Goal: Book appointment/travel/reservation

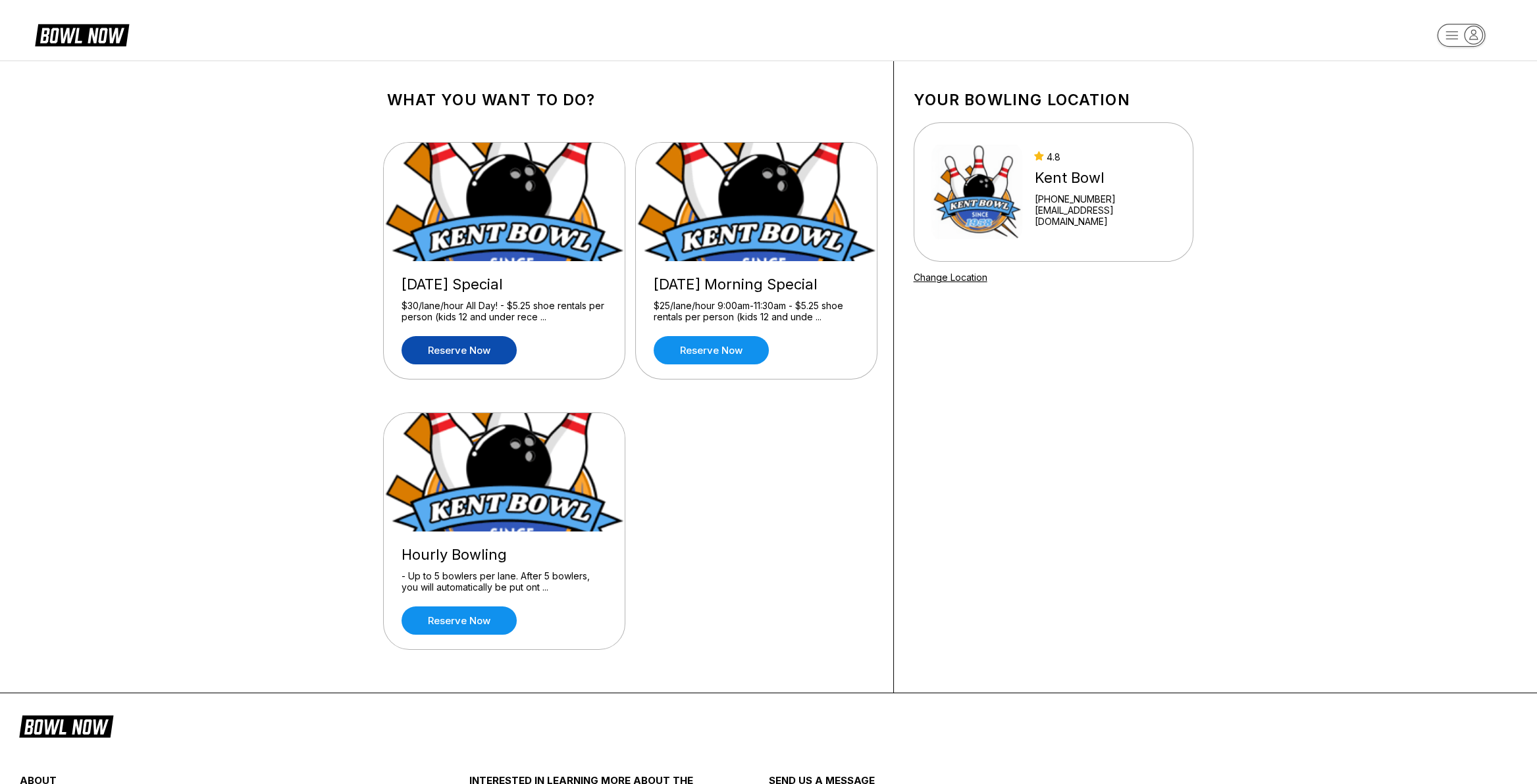
click at [438, 345] on link "Reserve now" at bounding box center [459, 350] width 115 height 29
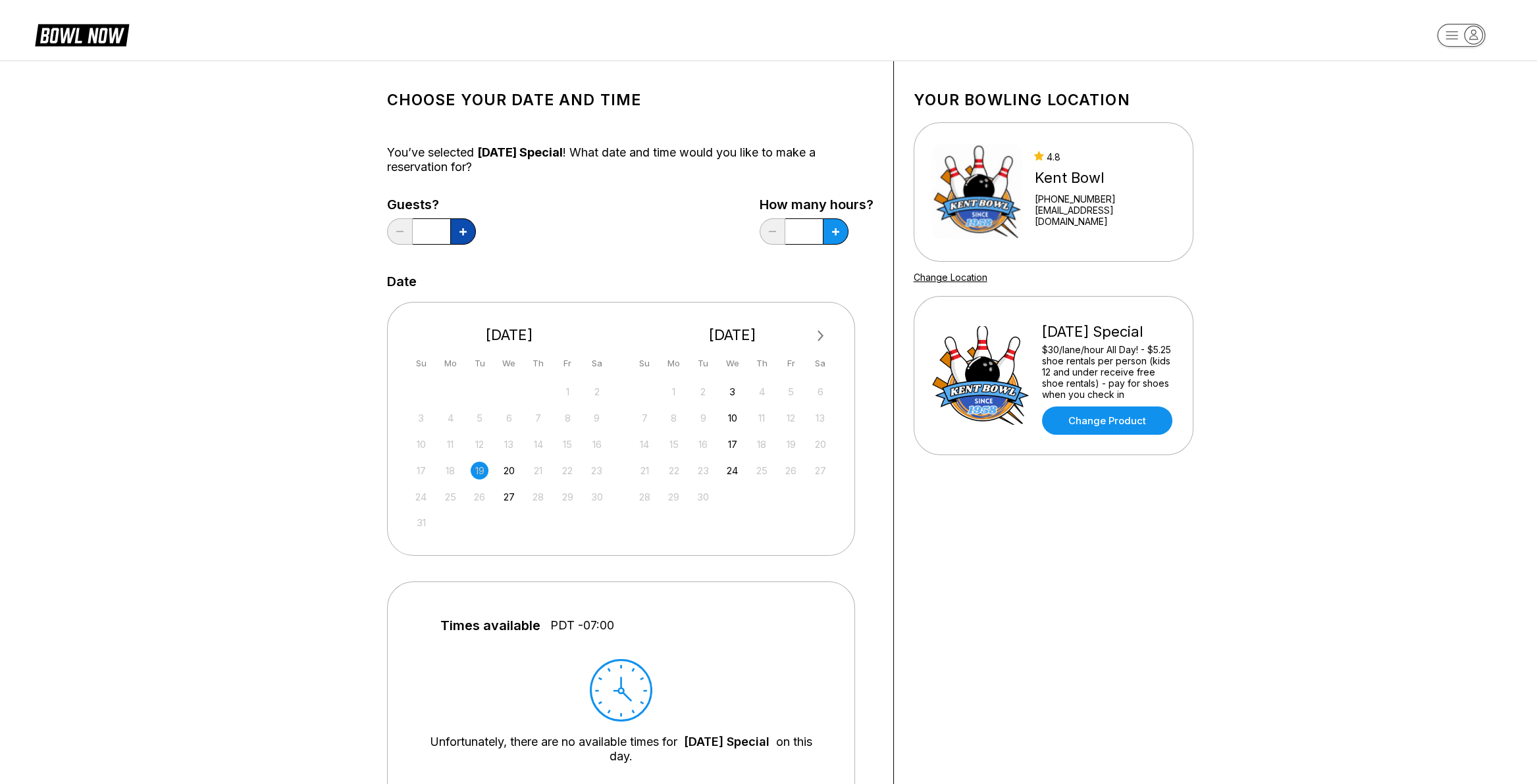
click at [462, 231] on icon at bounding box center [463, 232] width 8 height 8
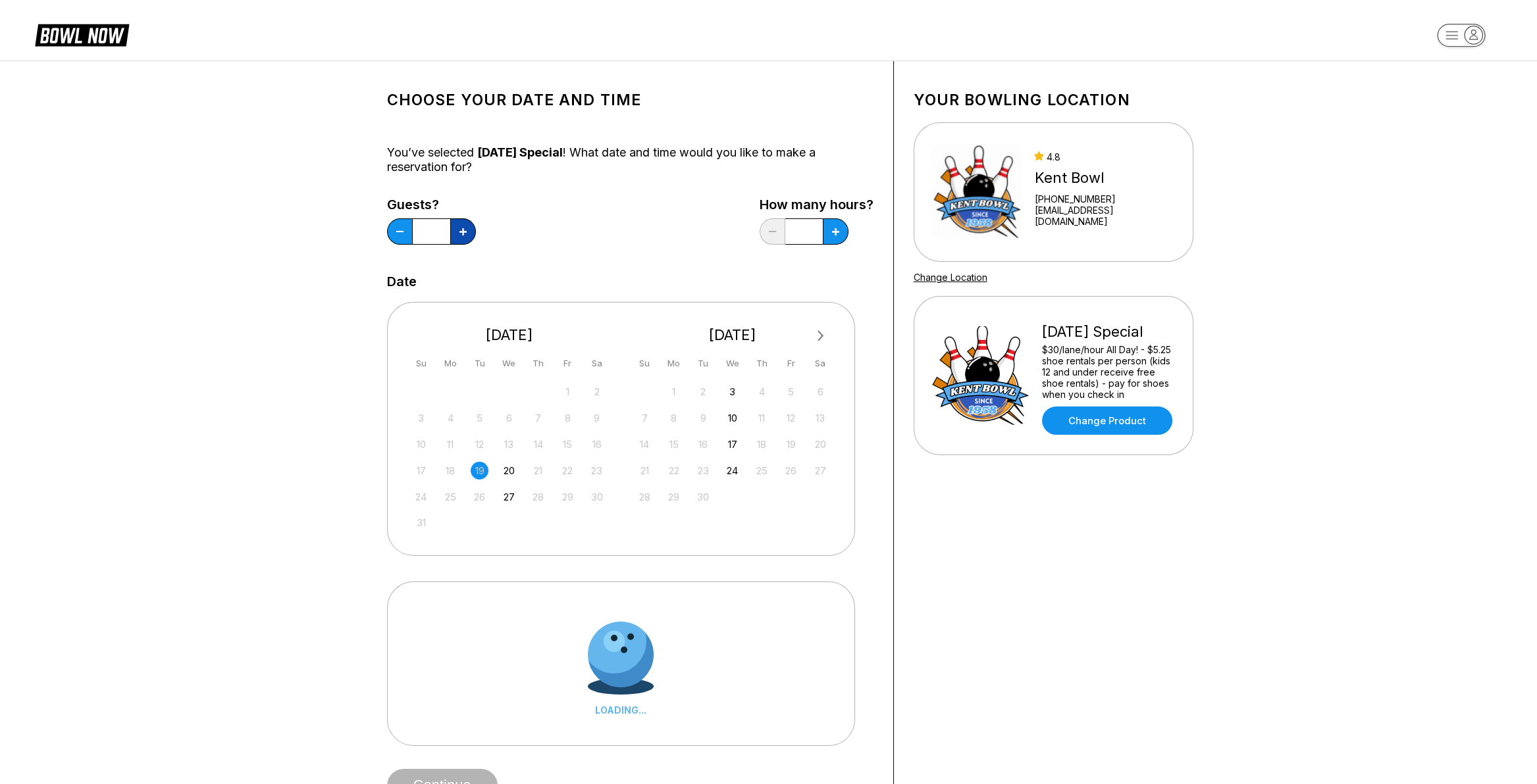
click at [462, 231] on icon at bounding box center [463, 232] width 8 height 8
click at [462, 230] on icon at bounding box center [463, 232] width 8 height 8
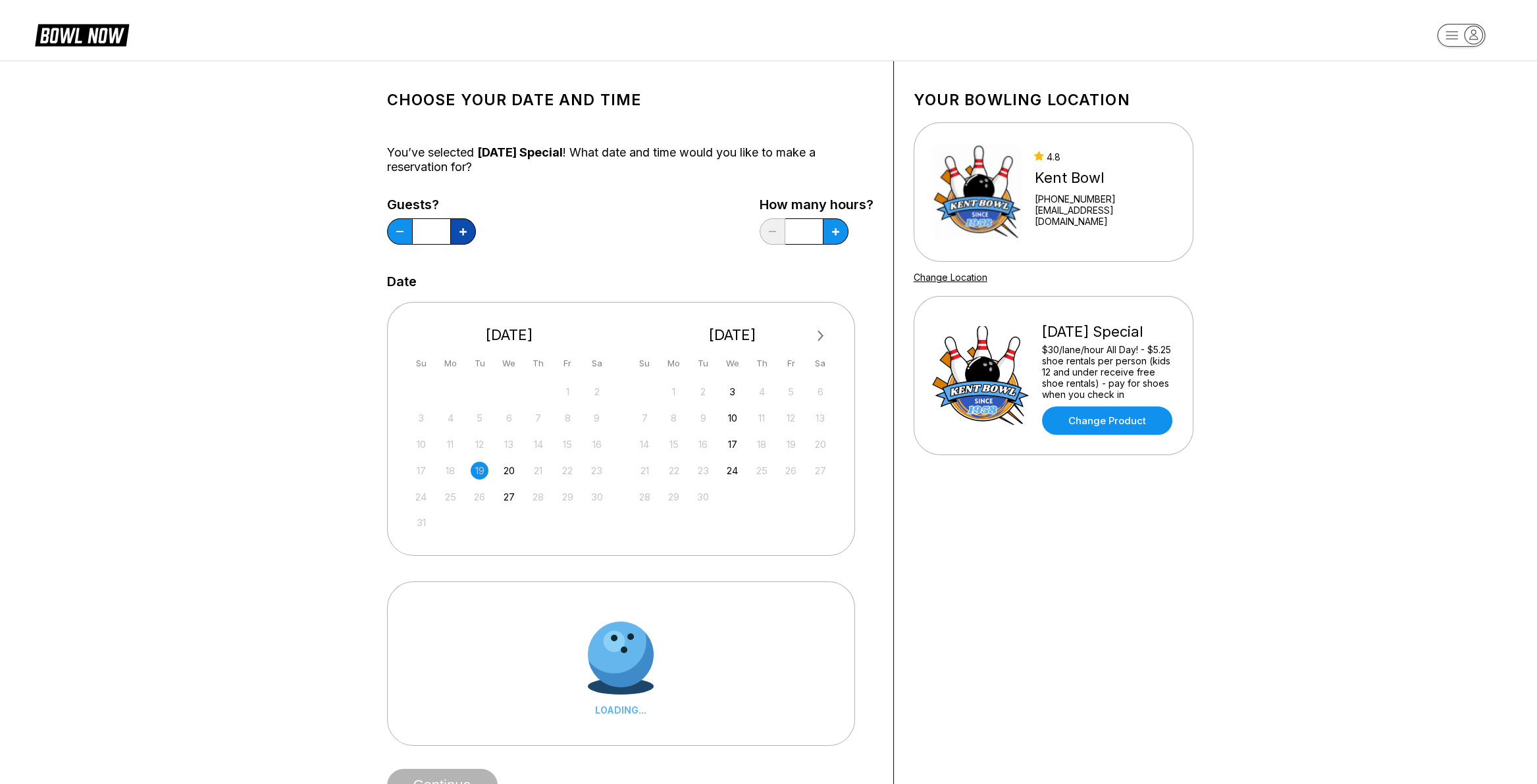
click at [462, 230] on icon at bounding box center [463, 232] width 8 height 8
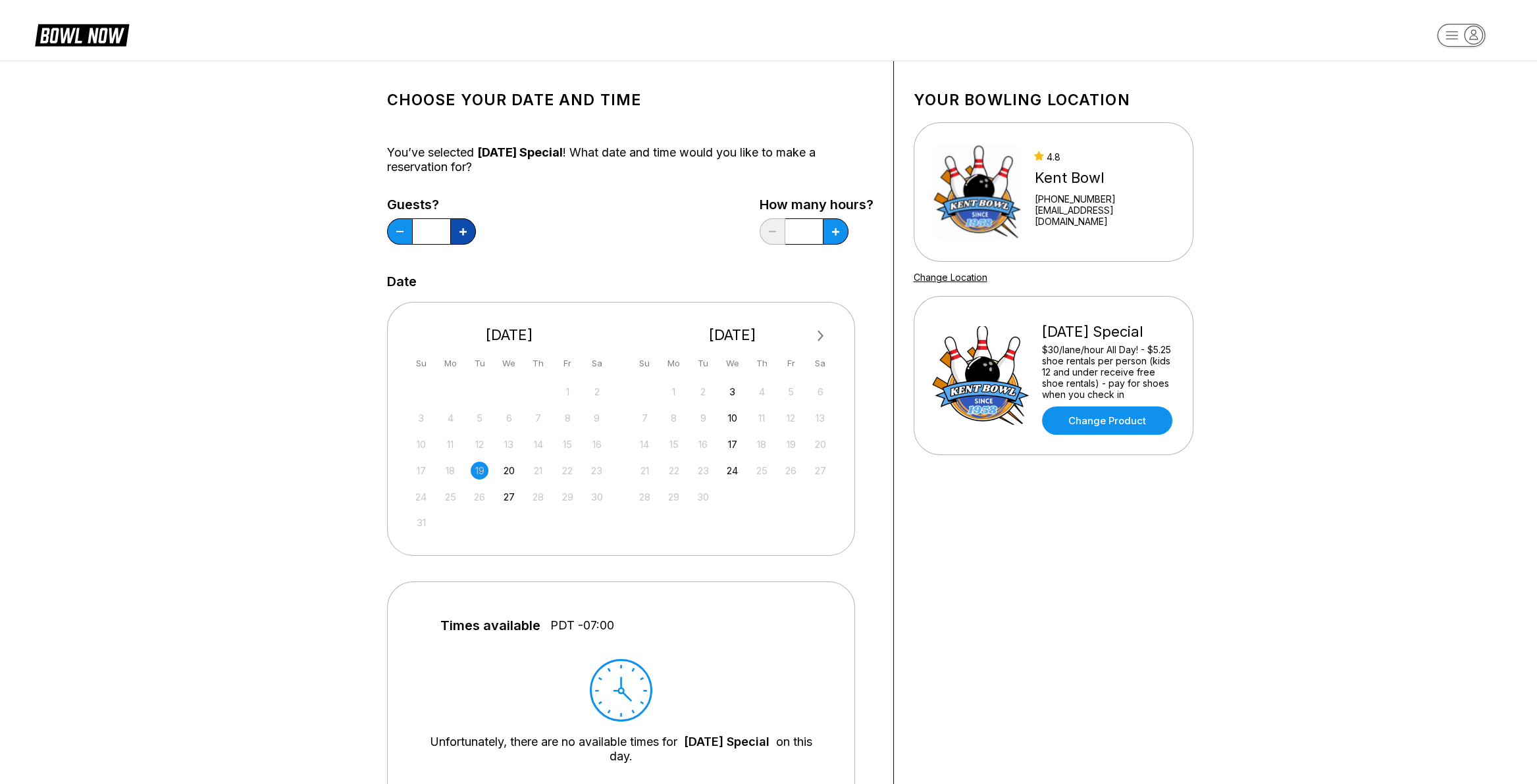
click at [462, 231] on icon at bounding box center [463, 232] width 8 height 8
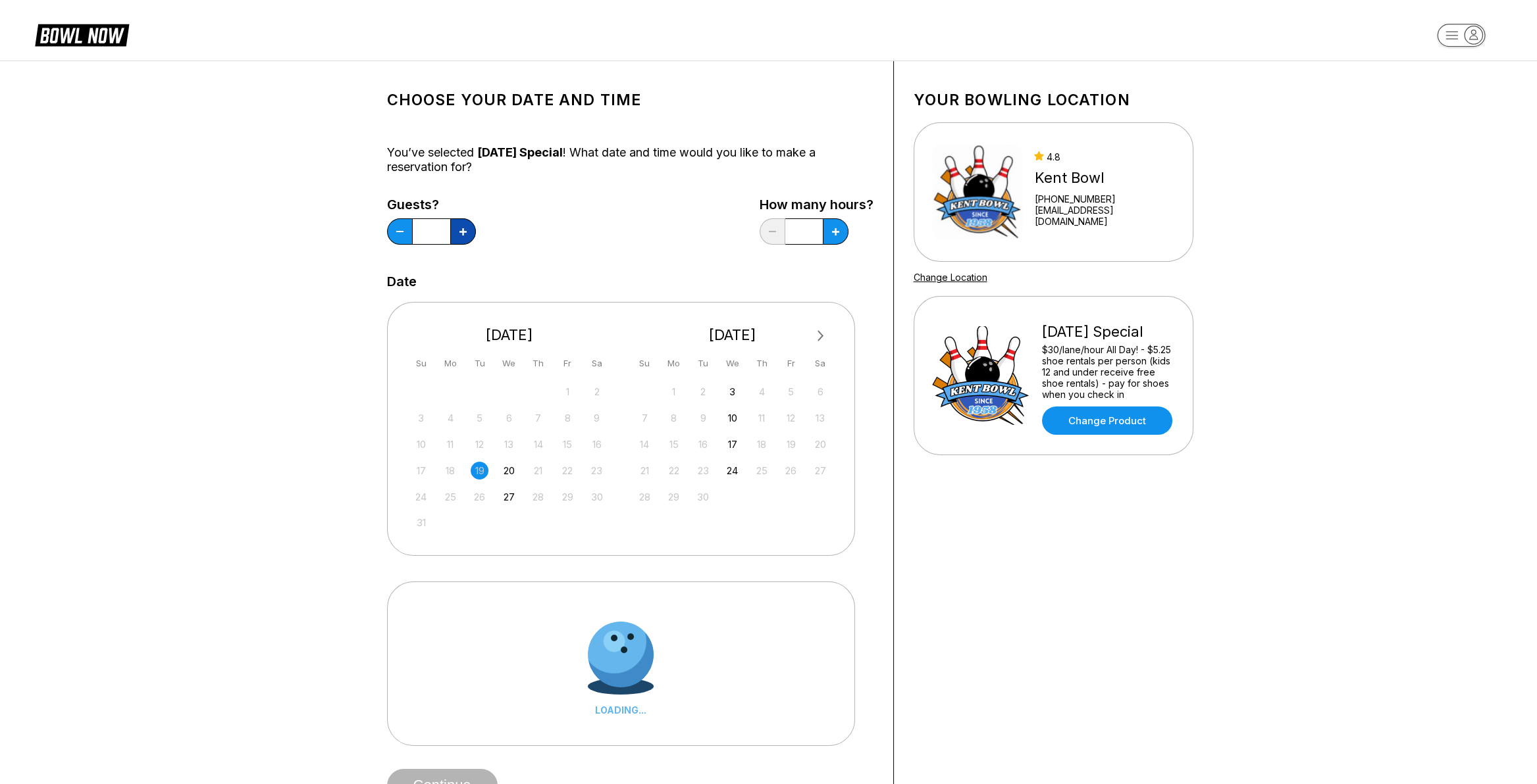
click at [462, 231] on icon at bounding box center [463, 232] width 8 height 8
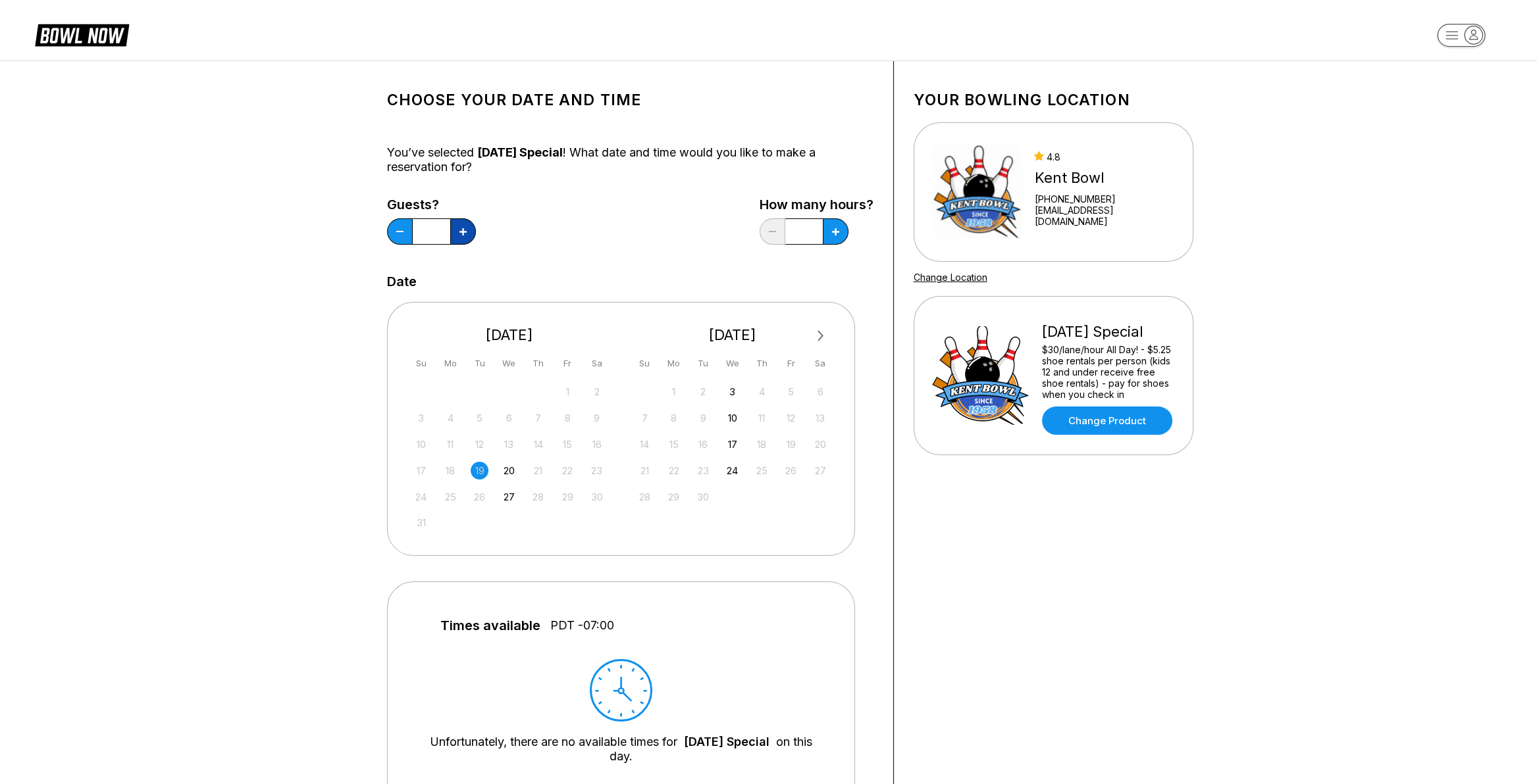
click at [462, 231] on icon at bounding box center [463, 232] width 8 height 8
type input "**"
click at [476, 228] on button at bounding box center [463, 231] width 26 height 26
click at [467, 229] on icon at bounding box center [463, 232] width 8 height 8
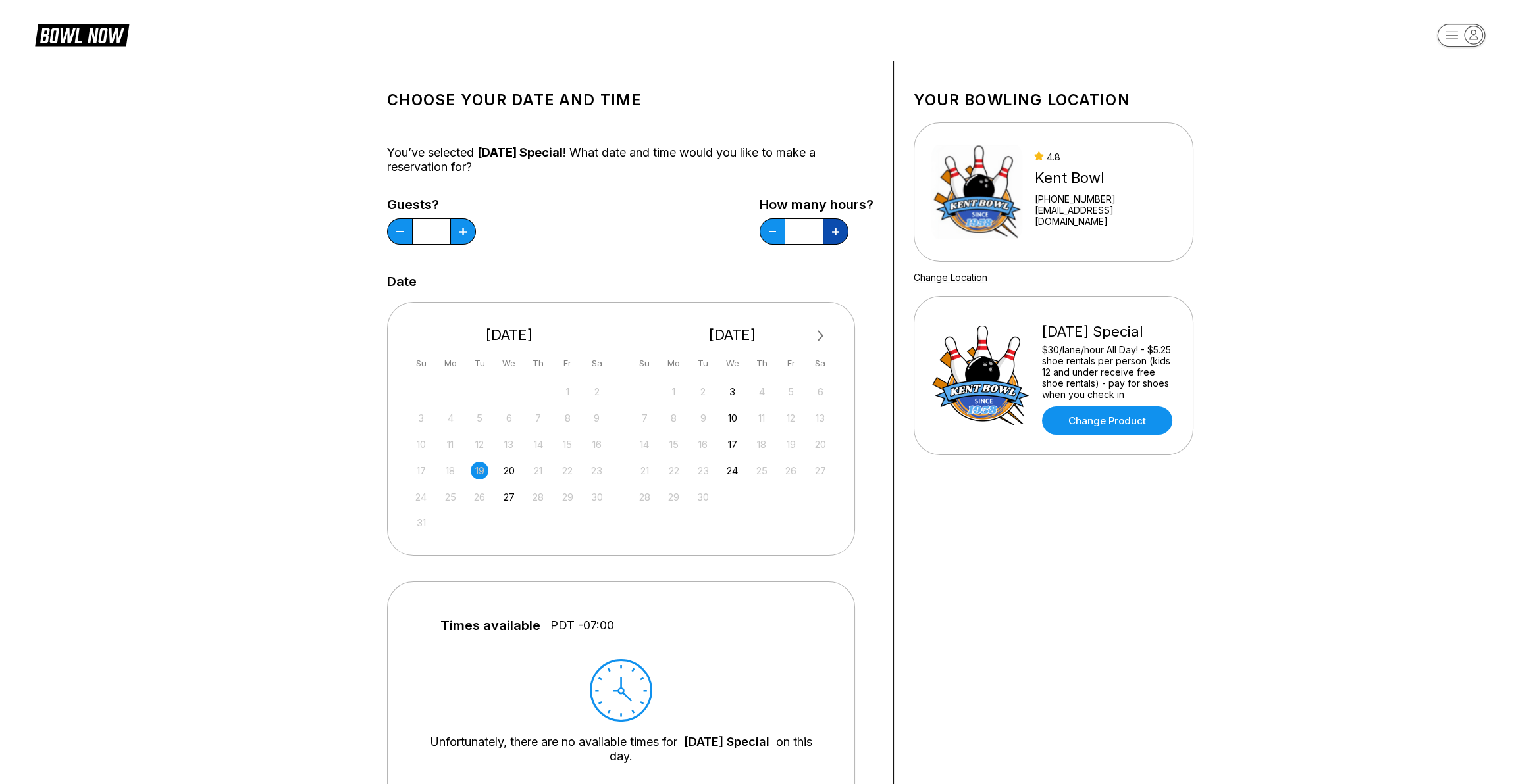
type input "*"
click at [820, 330] on span "Next Month" at bounding box center [820, 336] width 0 height 15
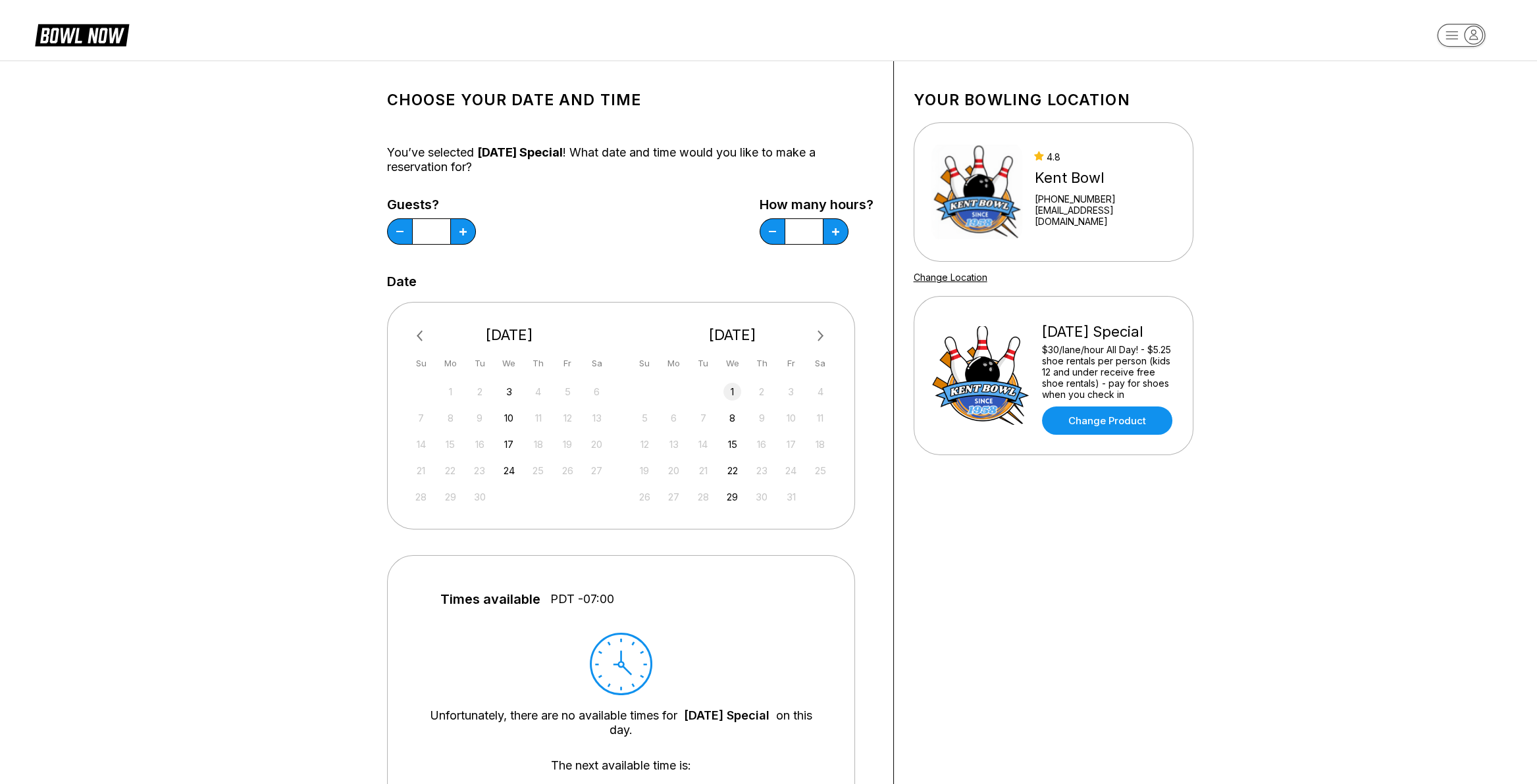
click at [732, 388] on div "1" at bounding box center [732, 392] width 18 height 18
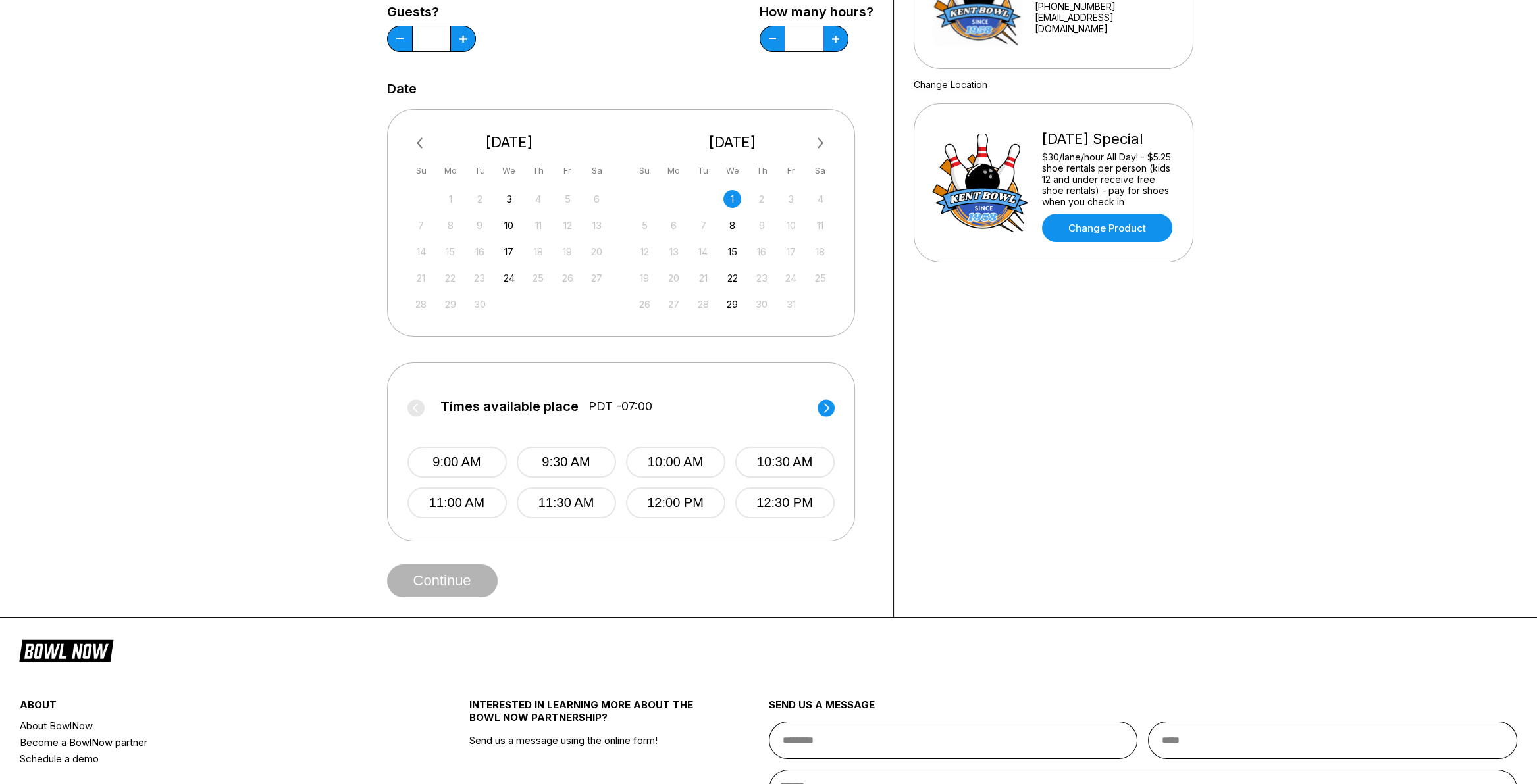
scroll to position [197, 0]
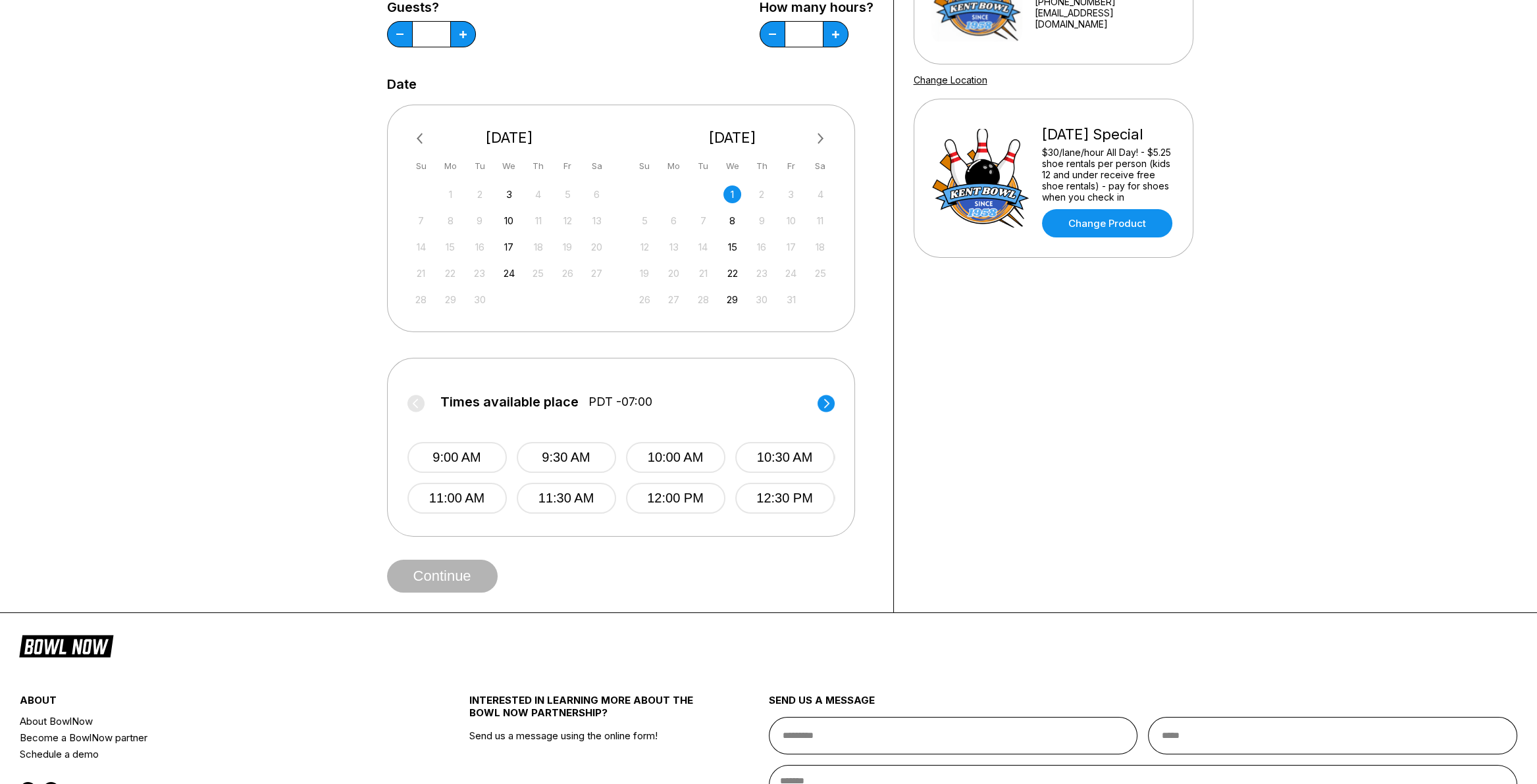
click at [827, 403] on circle at bounding box center [827, 403] width 17 height 17
click at [584, 454] on button "5:30 PM" at bounding box center [566, 457] width 99 height 31
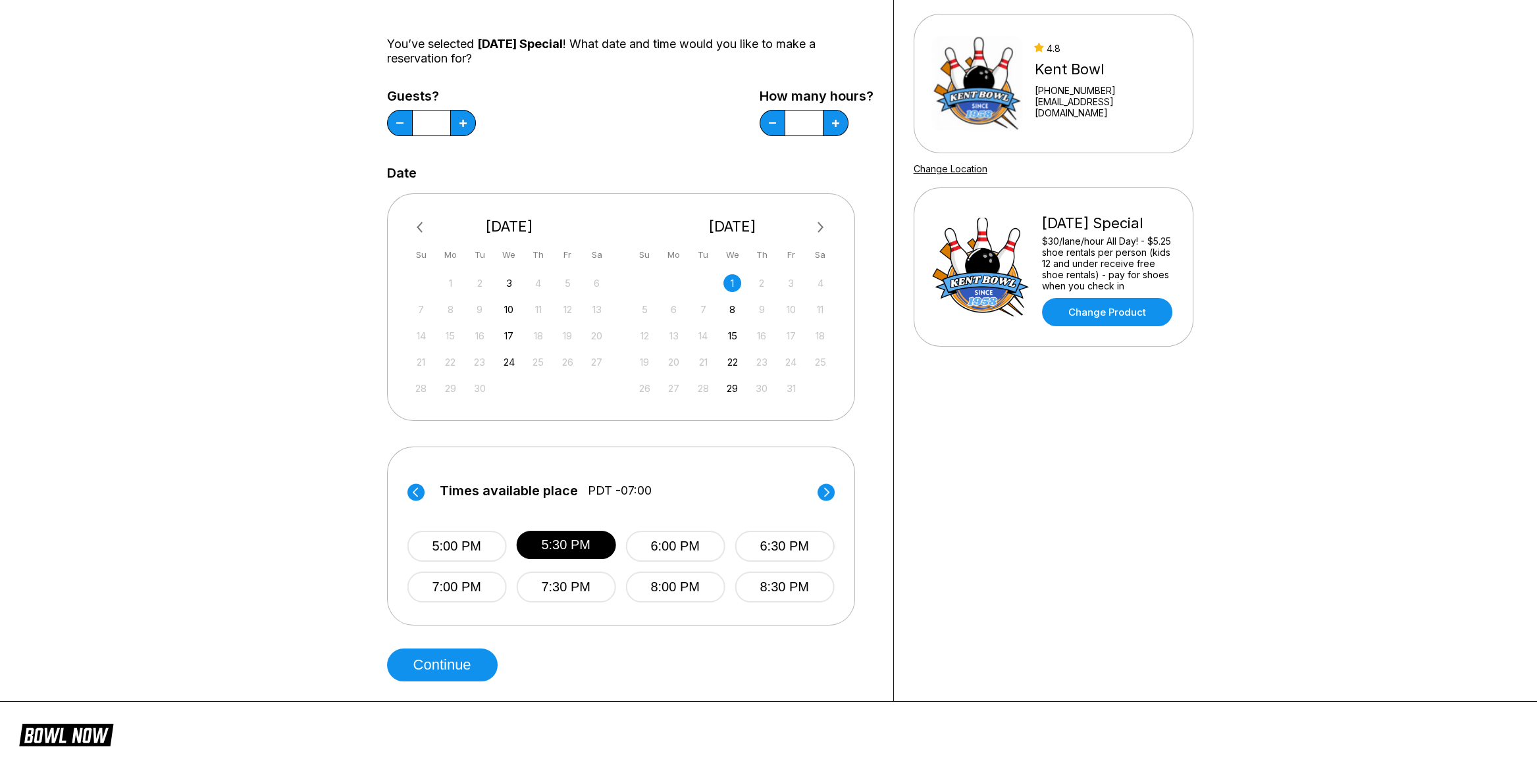
scroll to position [0, 0]
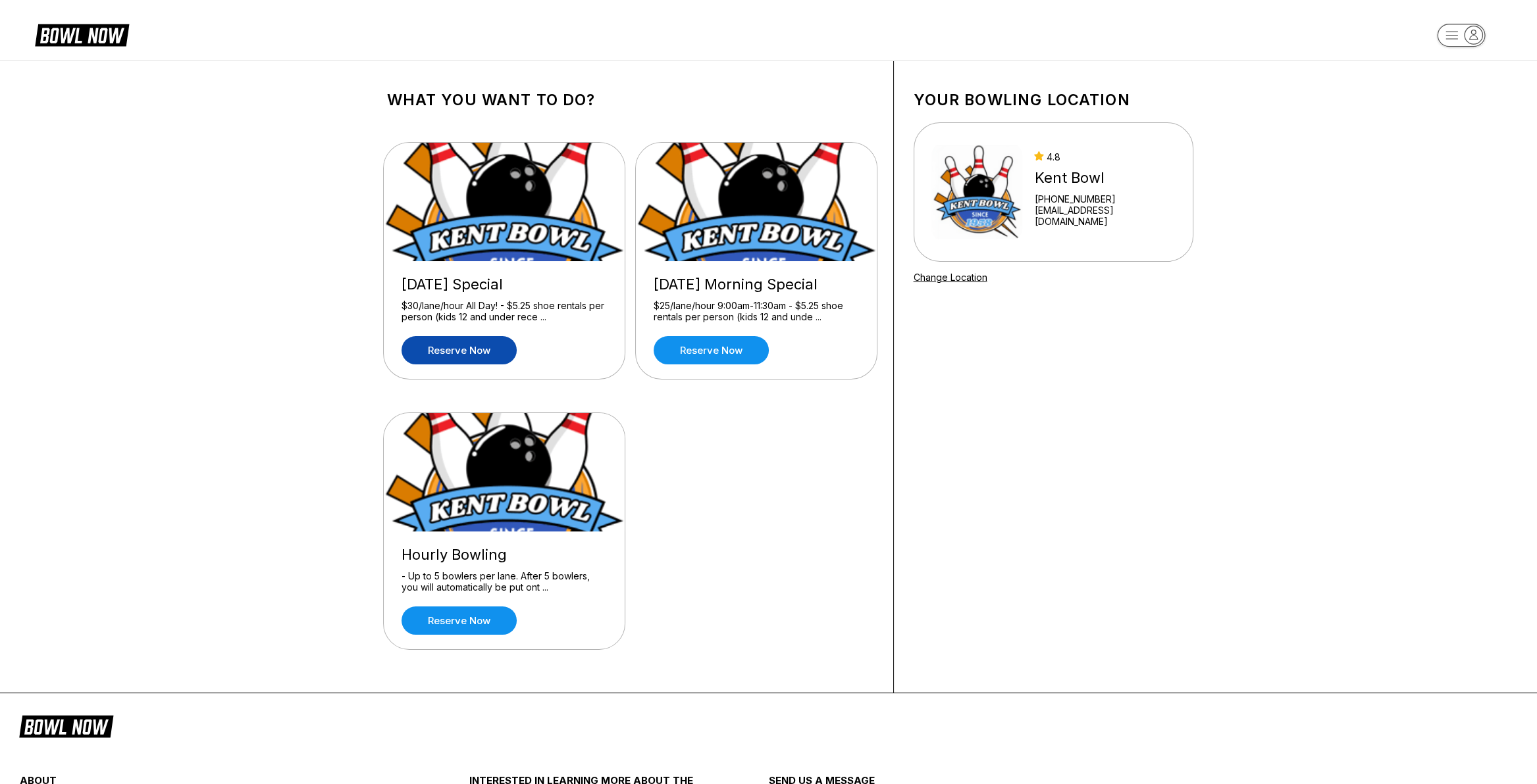
click at [454, 343] on link "Reserve now" at bounding box center [459, 350] width 115 height 29
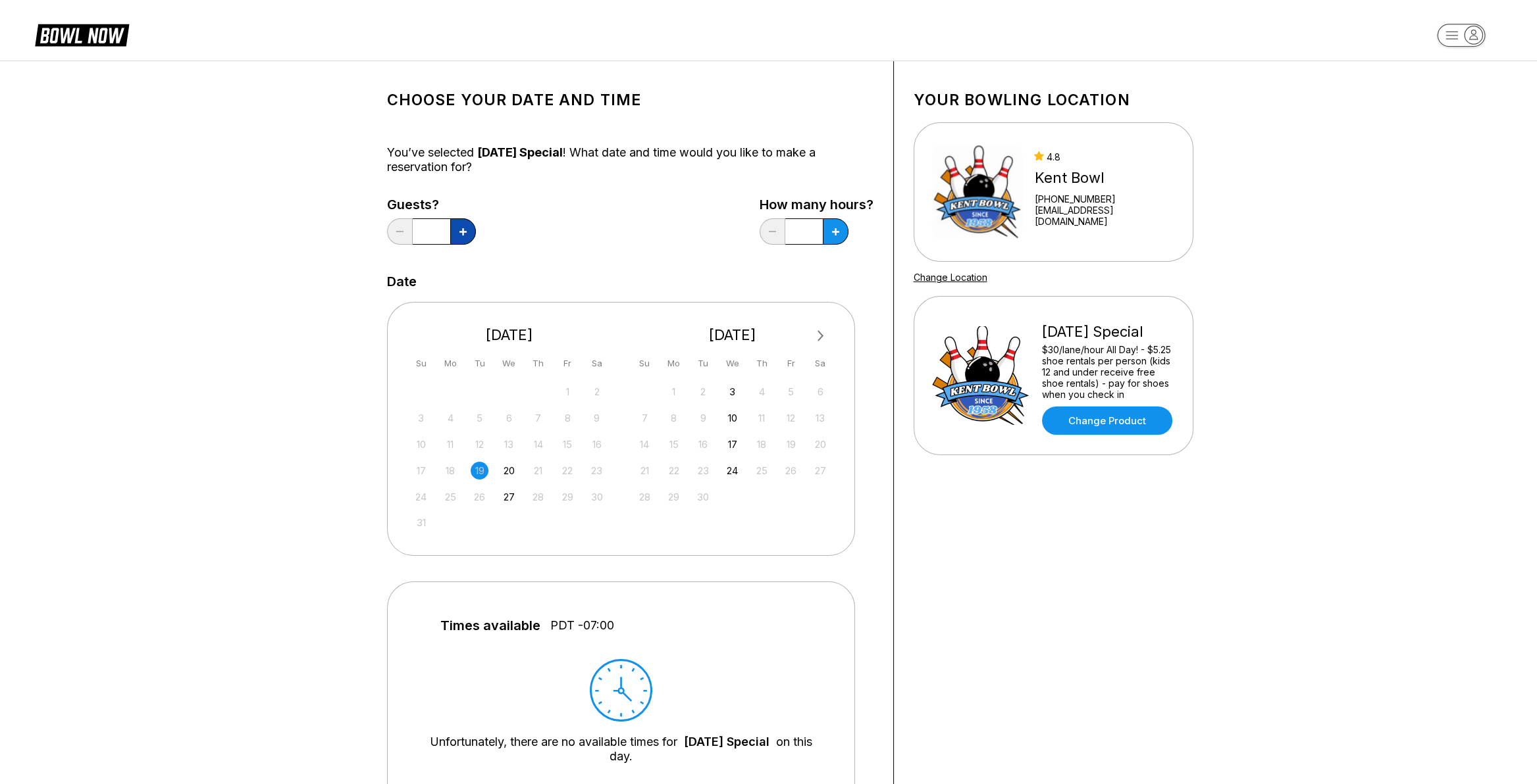
click at [467, 229] on button at bounding box center [463, 231] width 26 height 26
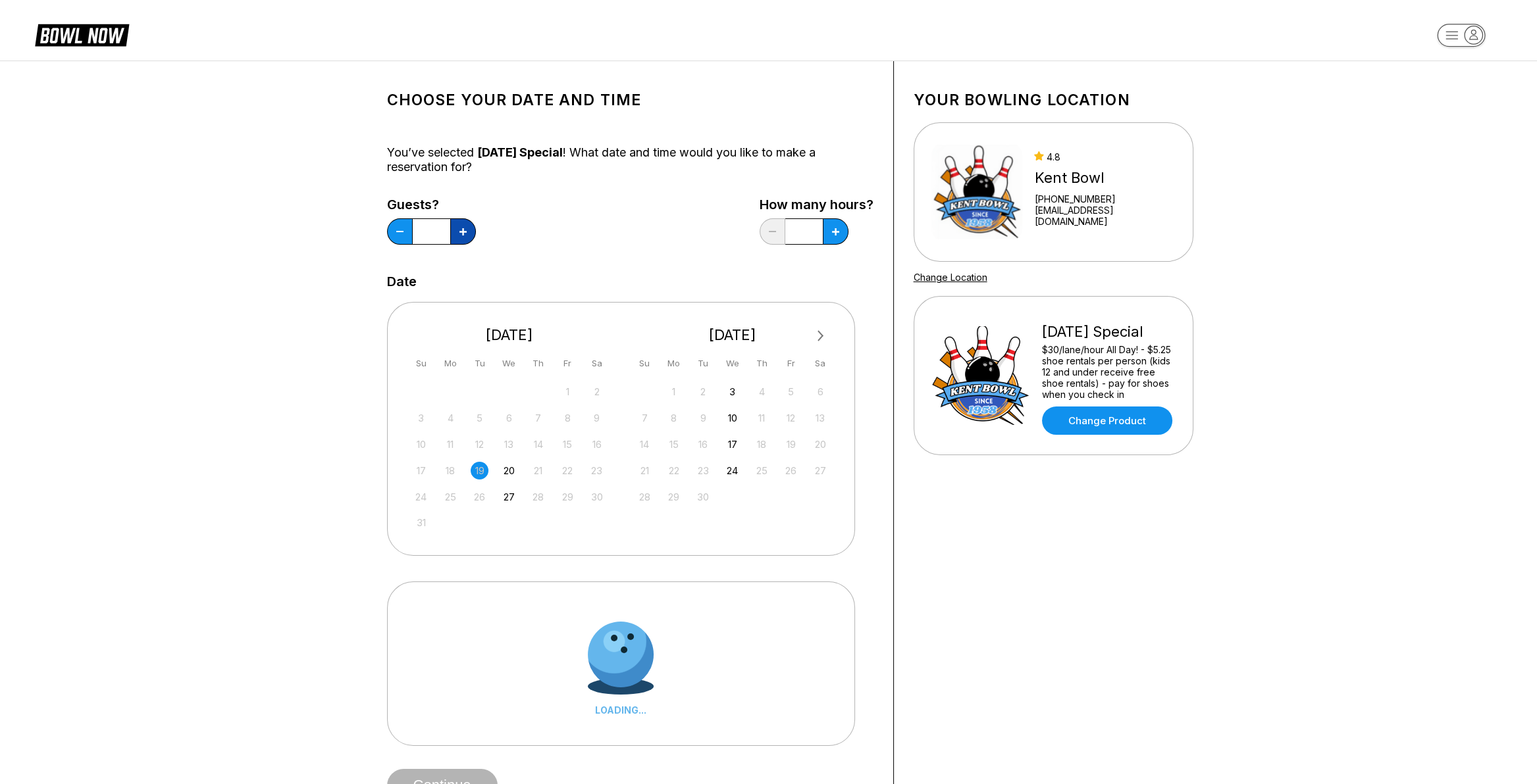
click at [467, 229] on button at bounding box center [463, 231] width 26 height 26
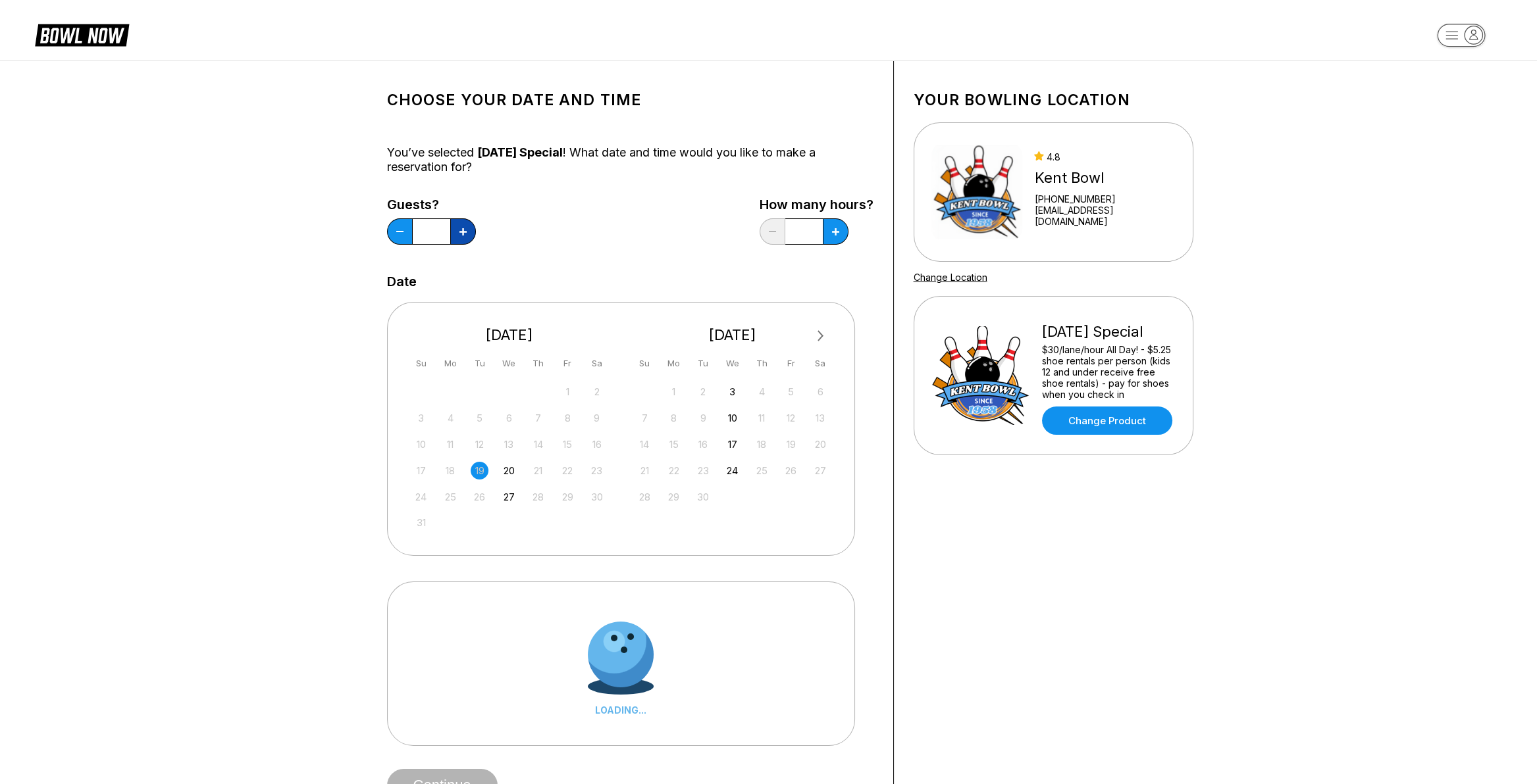
click at [467, 229] on button at bounding box center [463, 231] width 26 height 26
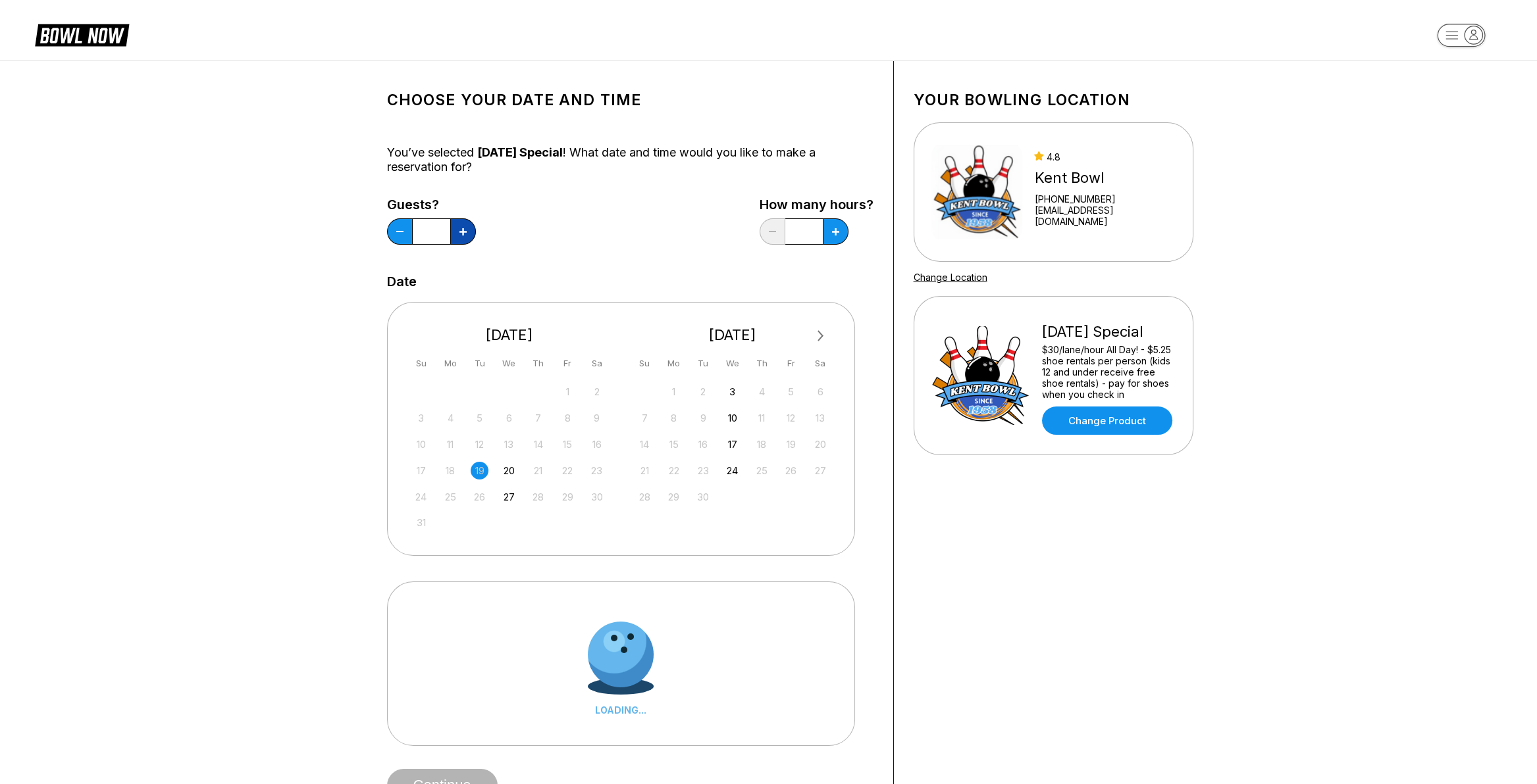
click at [467, 229] on button at bounding box center [463, 231] width 26 height 26
type input "**"
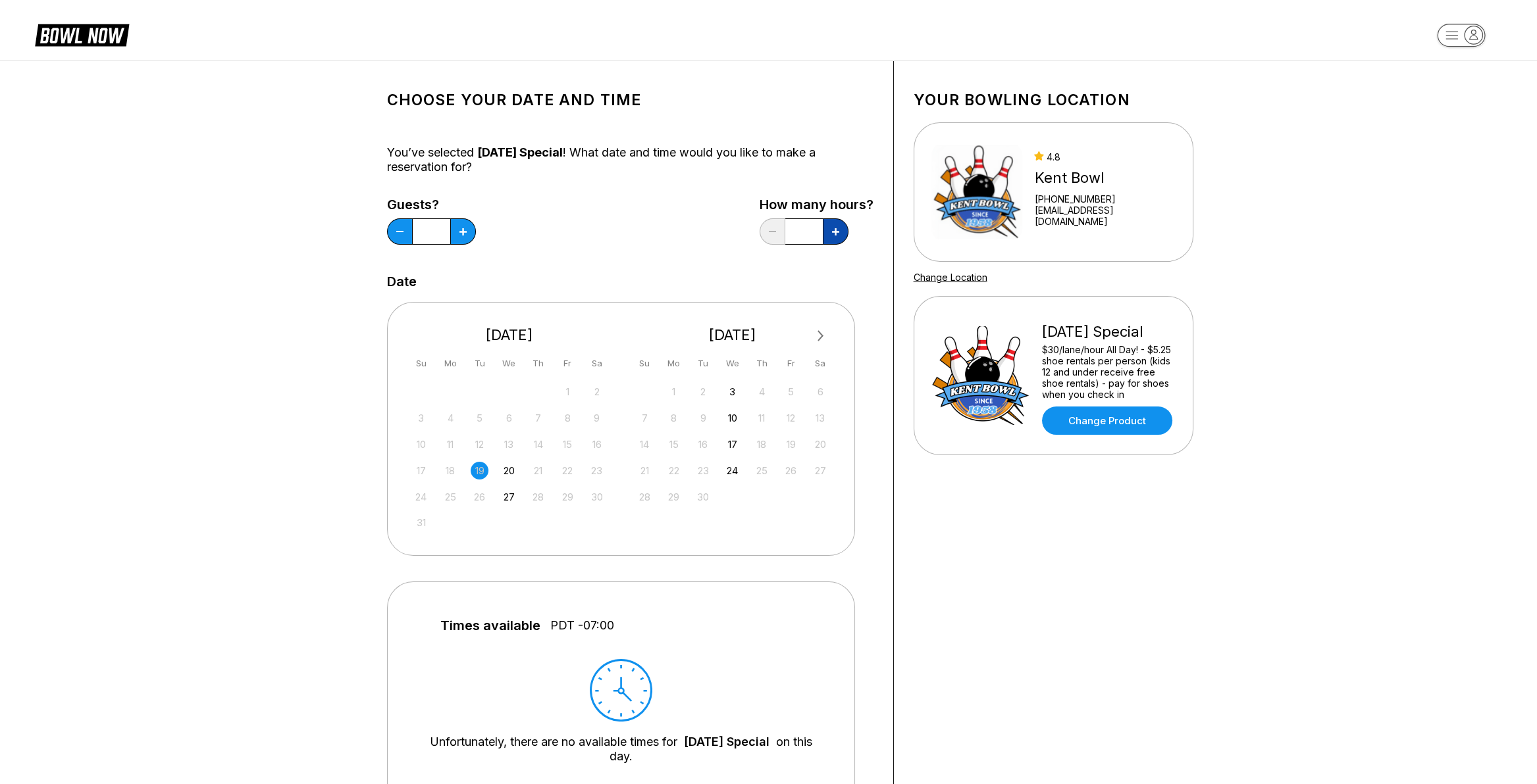
click at [476, 226] on button at bounding box center [463, 231] width 26 height 26
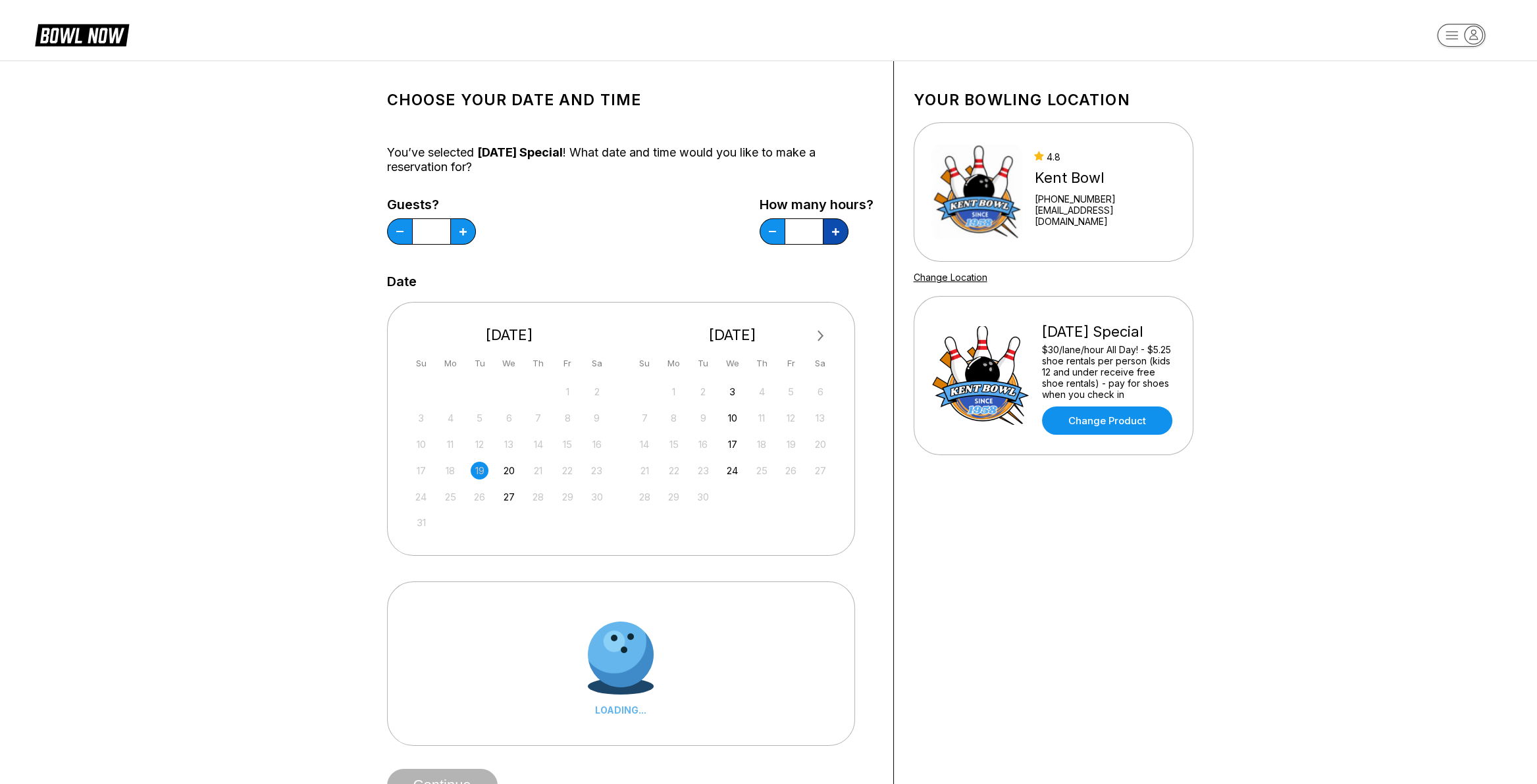
click at [476, 226] on button at bounding box center [463, 231] width 26 height 26
type input "*"
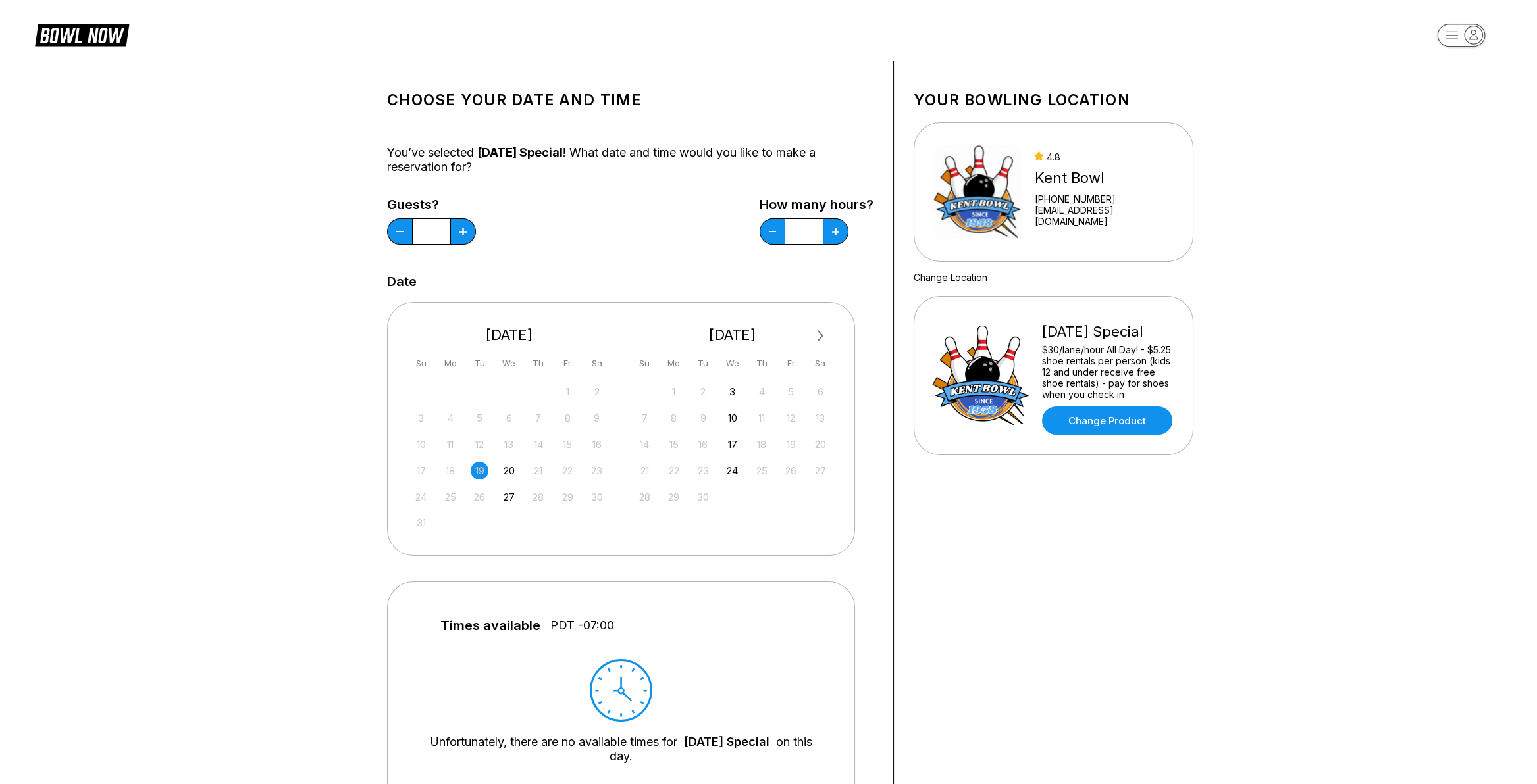
click at [820, 329] on button "Next Month" at bounding box center [821, 336] width 21 height 21
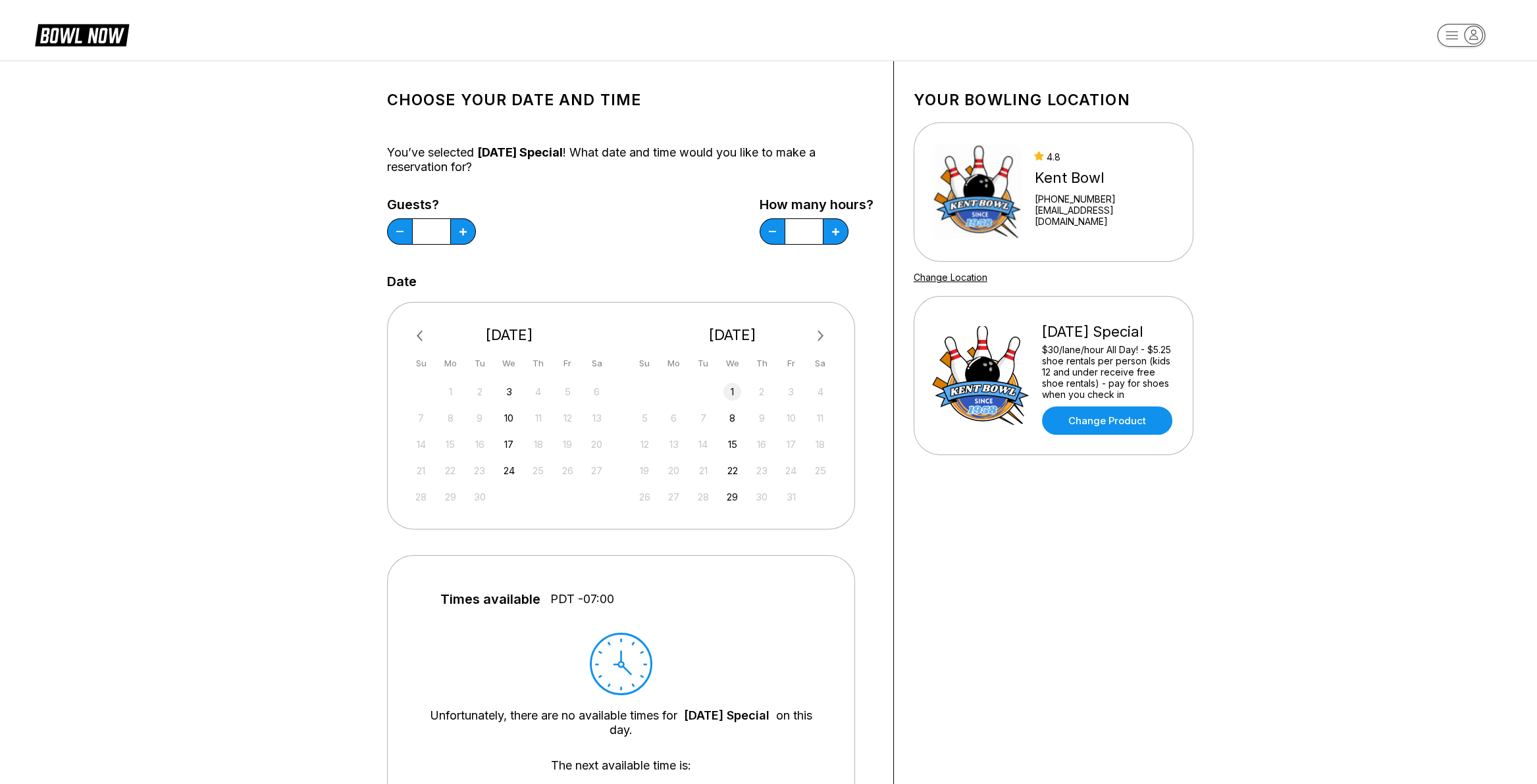
click at [732, 392] on div "1" at bounding box center [732, 392] width 18 height 18
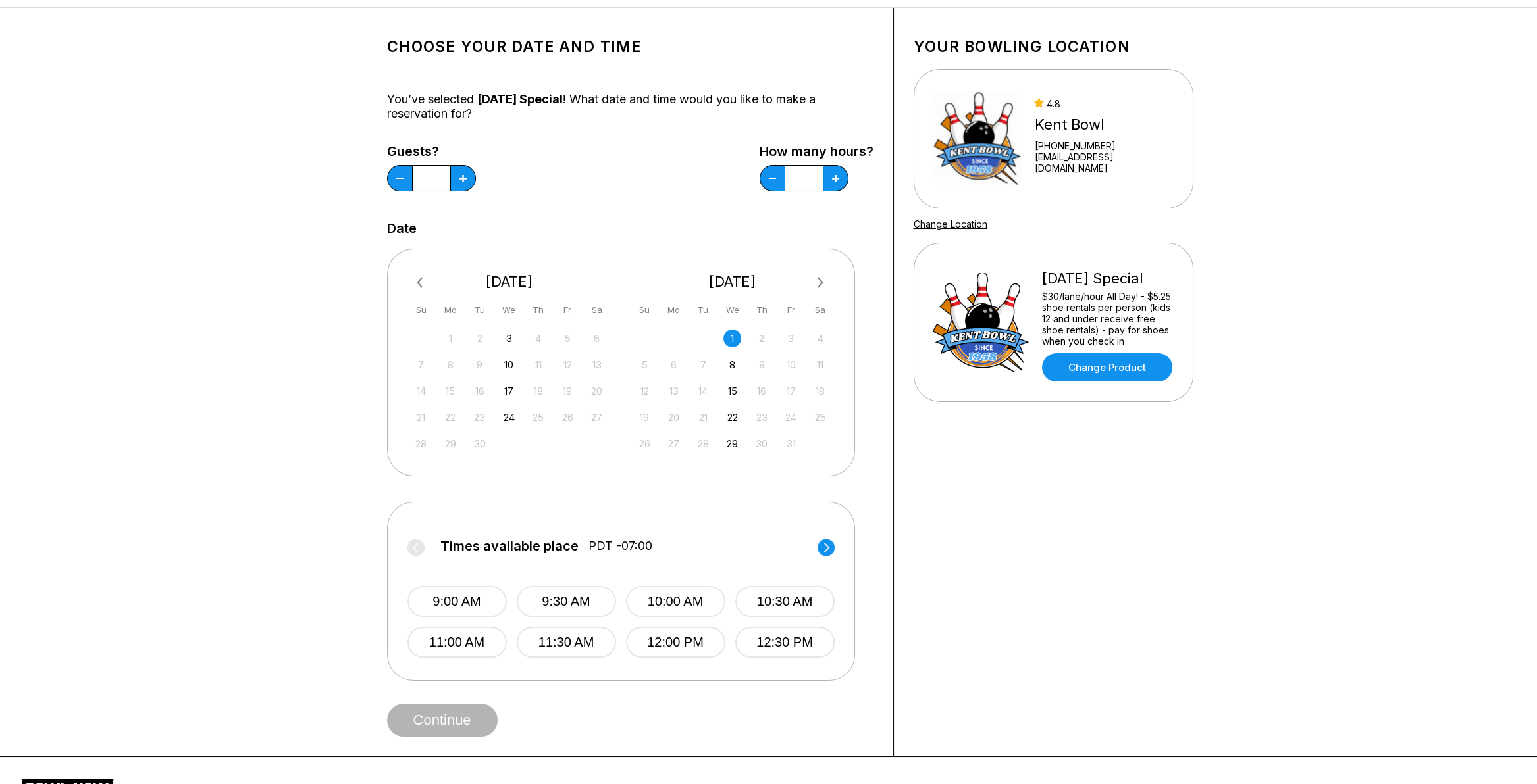
scroll to position [263, 0]
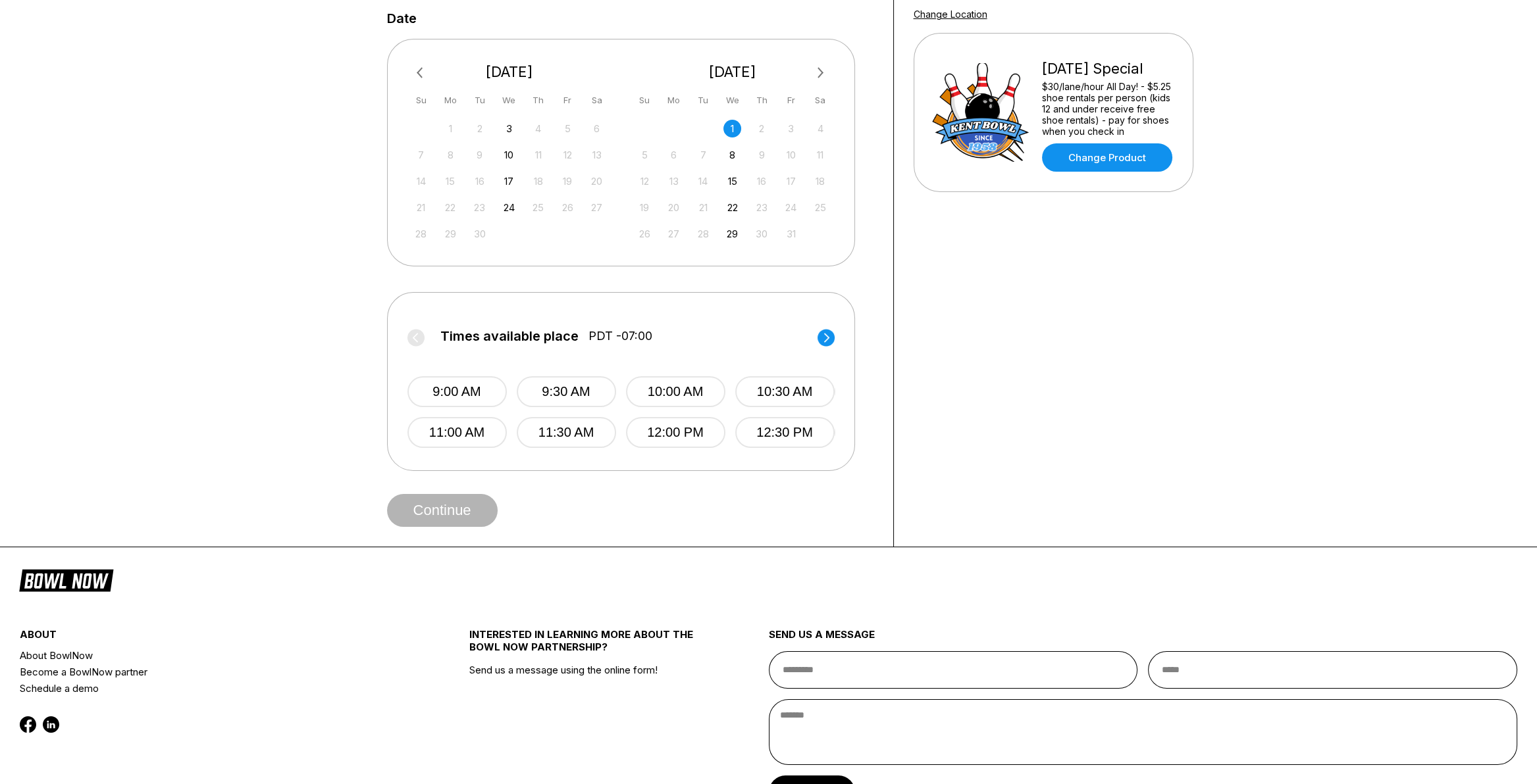
click at [827, 332] on circle at bounding box center [827, 338] width 17 height 17
click at [686, 391] on button "6:00 PM" at bounding box center [675, 392] width 99 height 31
click at [434, 508] on button "Continue" at bounding box center [442, 510] width 111 height 33
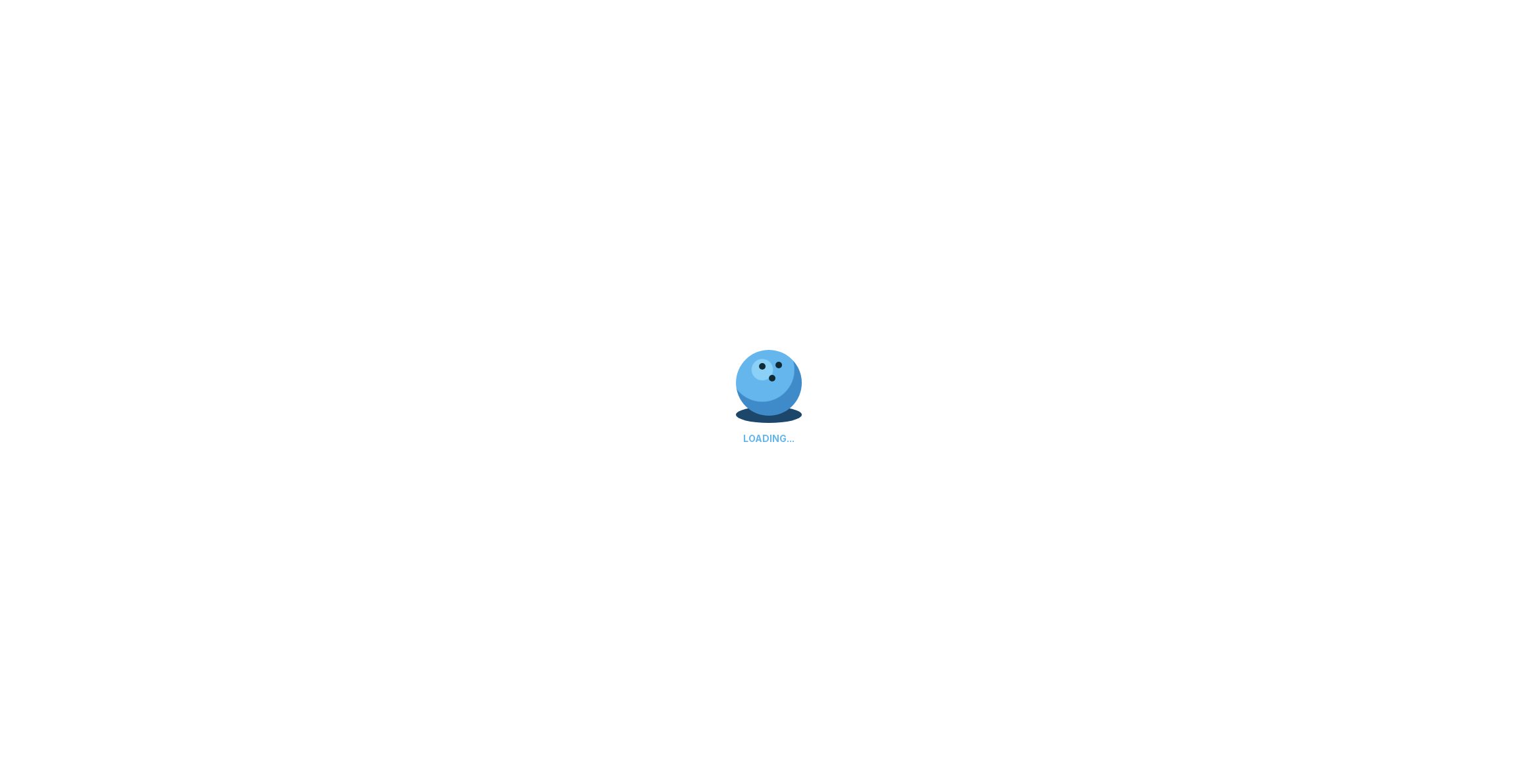
scroll to position [0, 0]
select select "**"
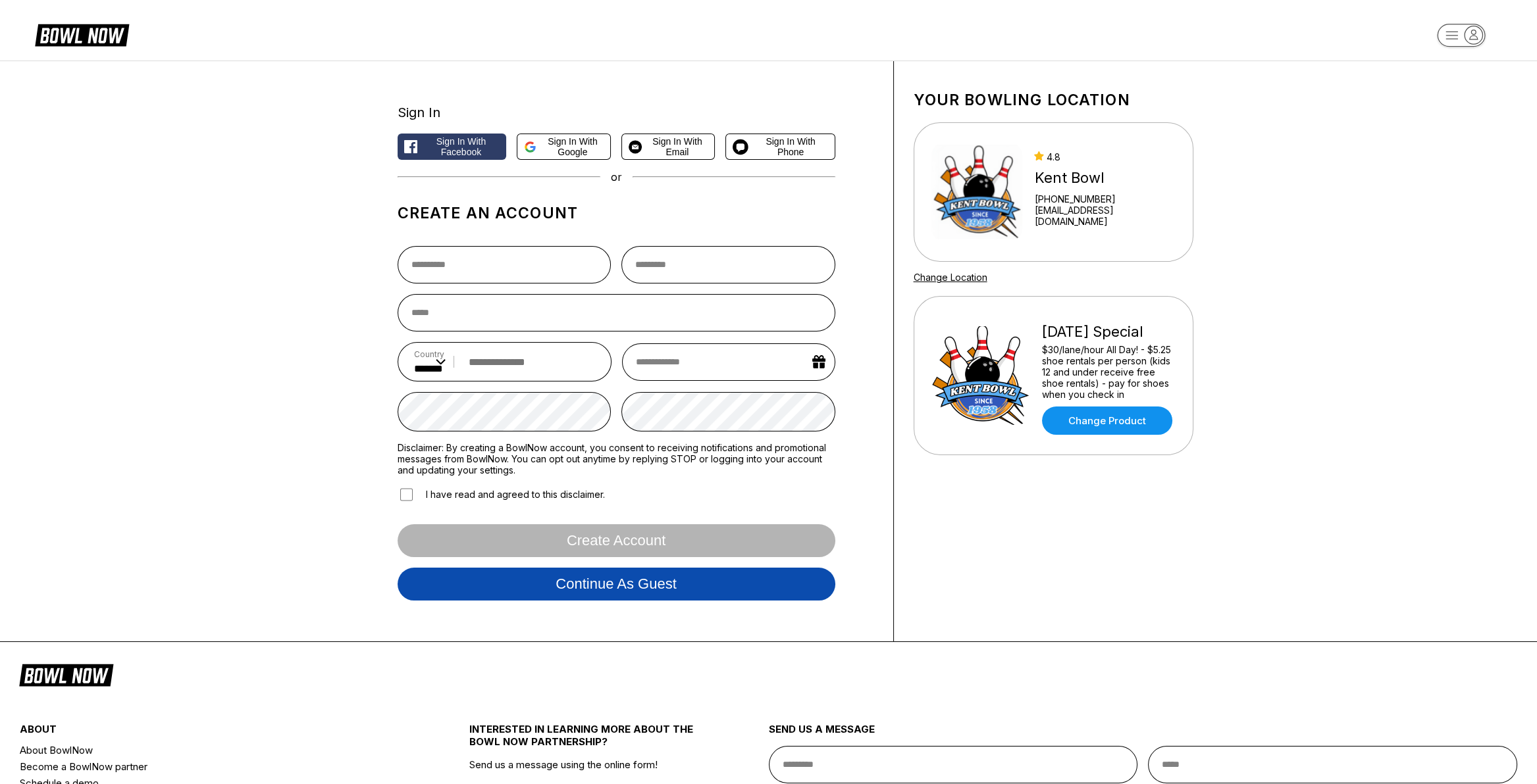
click at [593, 592] on button "Continue as guest" at bounding box center [616, 584] width 438 height 33
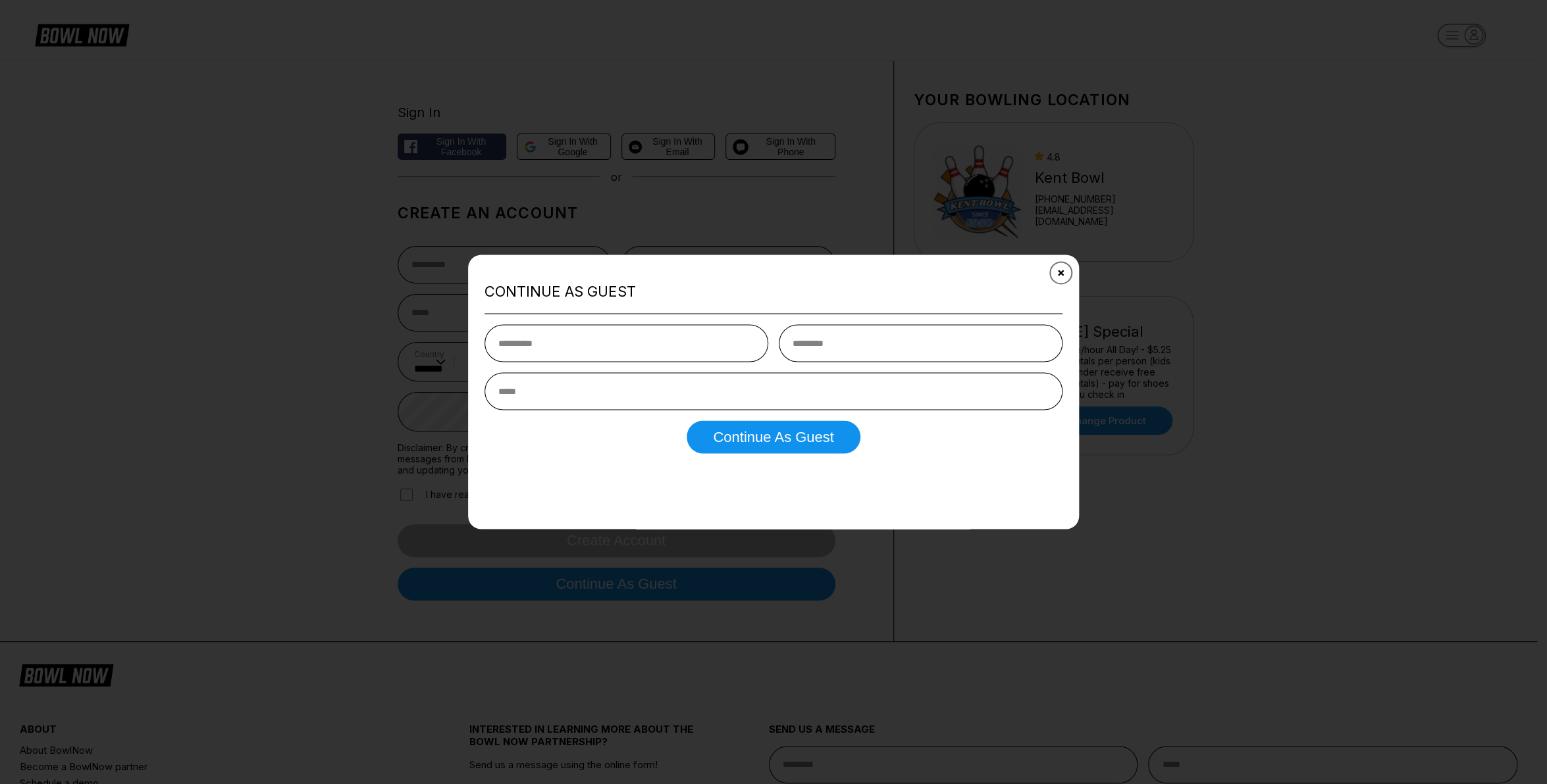
click at [1059, 271] on icon "Close" at bounding box center [1061, 273] width 11 height 11
